Goal: Register for event/course

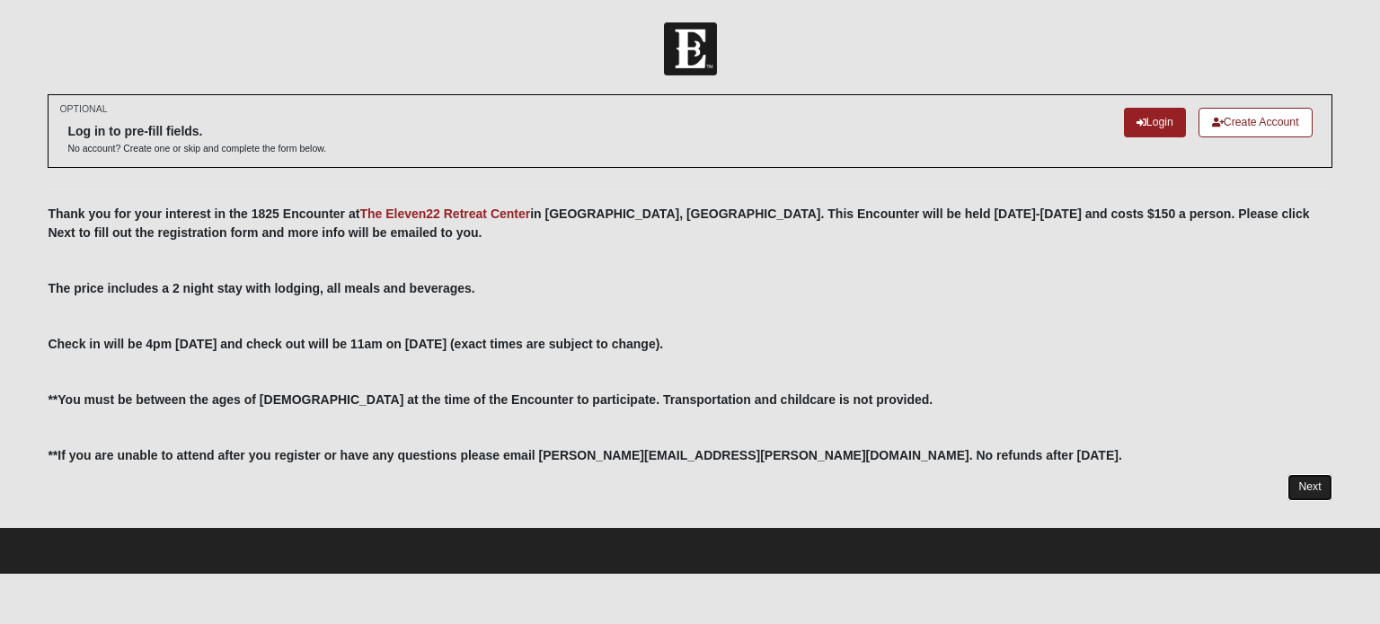
click at [1316, 489] on link "Next" at bounding box center [1309, 487] width 44 height 26
click at [1298, 484] on link "Next" at bounding box center [1309, 487] width 44 height 26
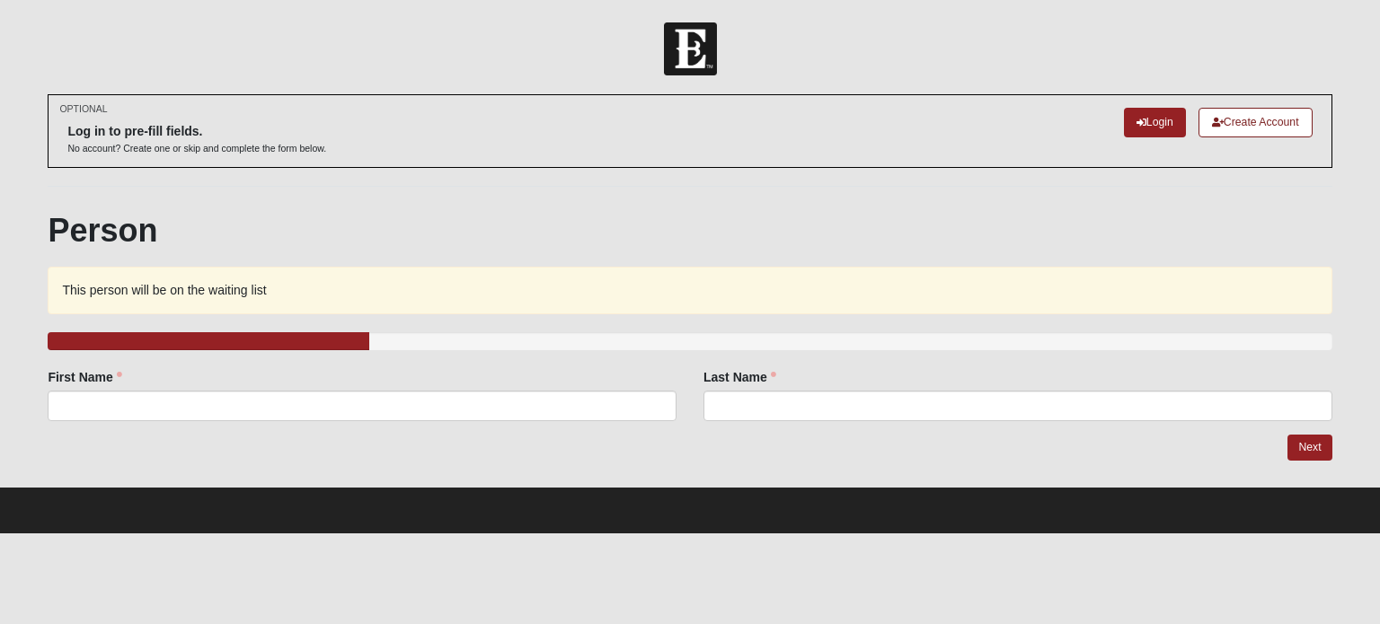
click at [530, 335] on div "25.000% Complete" at bounding box center [689, 341] width 1283 height 18
click at [458, 408] on input "First Name" at bounding box center [362, 406] width 629 height 31
